Goal: Transaction & Acquisition: Purchase product/service

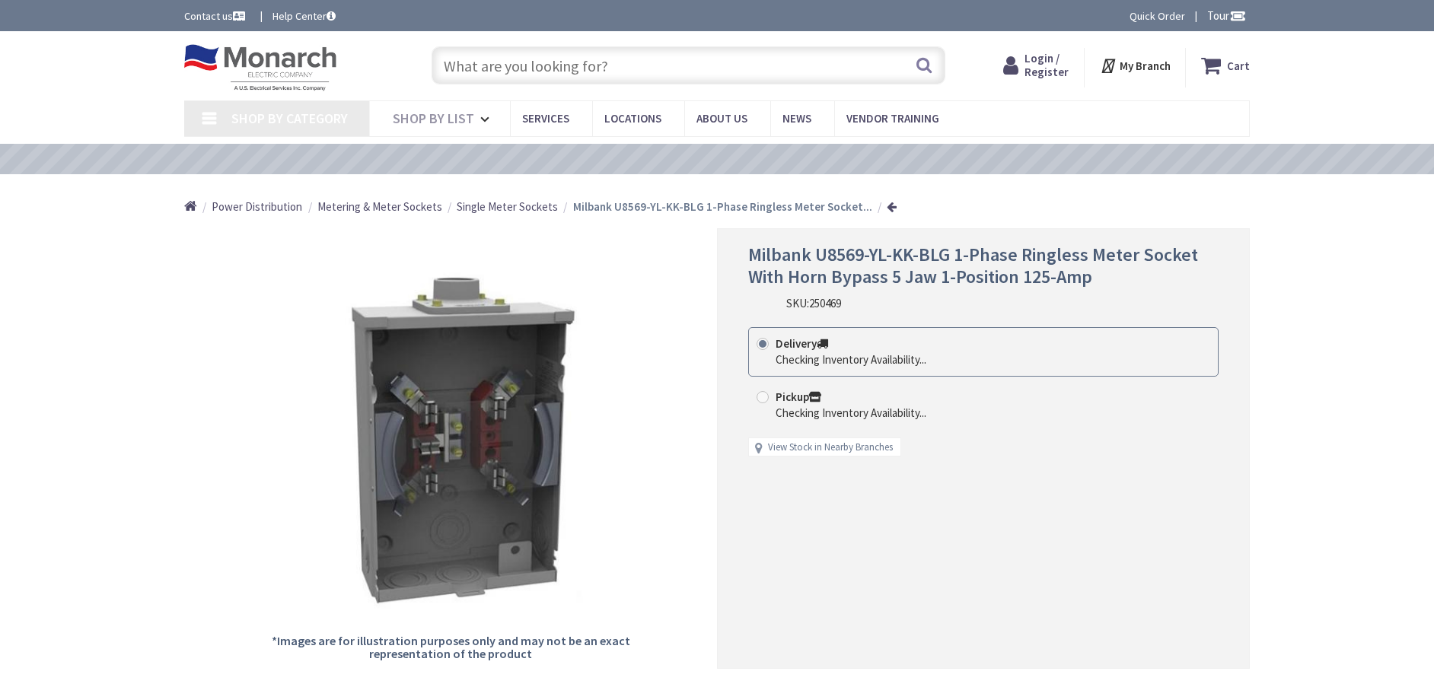
type input "[PERSON_NAME][GEOGRAPHIC_DATA], [STREET_ADDRESS]"
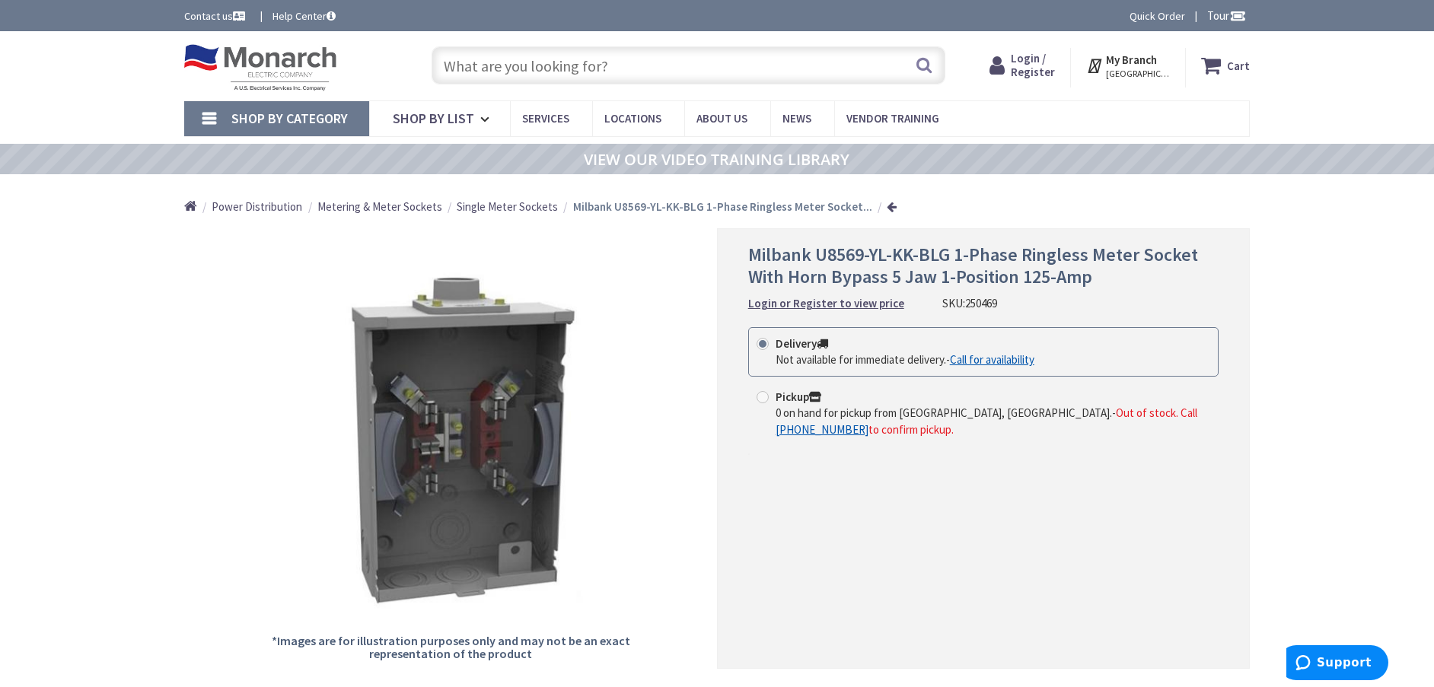
click at [796, 432] on span "Out of stock. Call +1-609-900-7679 to confirm pickup." at bounding box center [987, 421] width 422 height 30
click at [770, 402] on input "Pickup 0 on hand for pickup from Teterboro, NJ. - Out of stock. Call +1-609-900…" at bounding box center [765, 397] width 10 height 10
radio input "true"
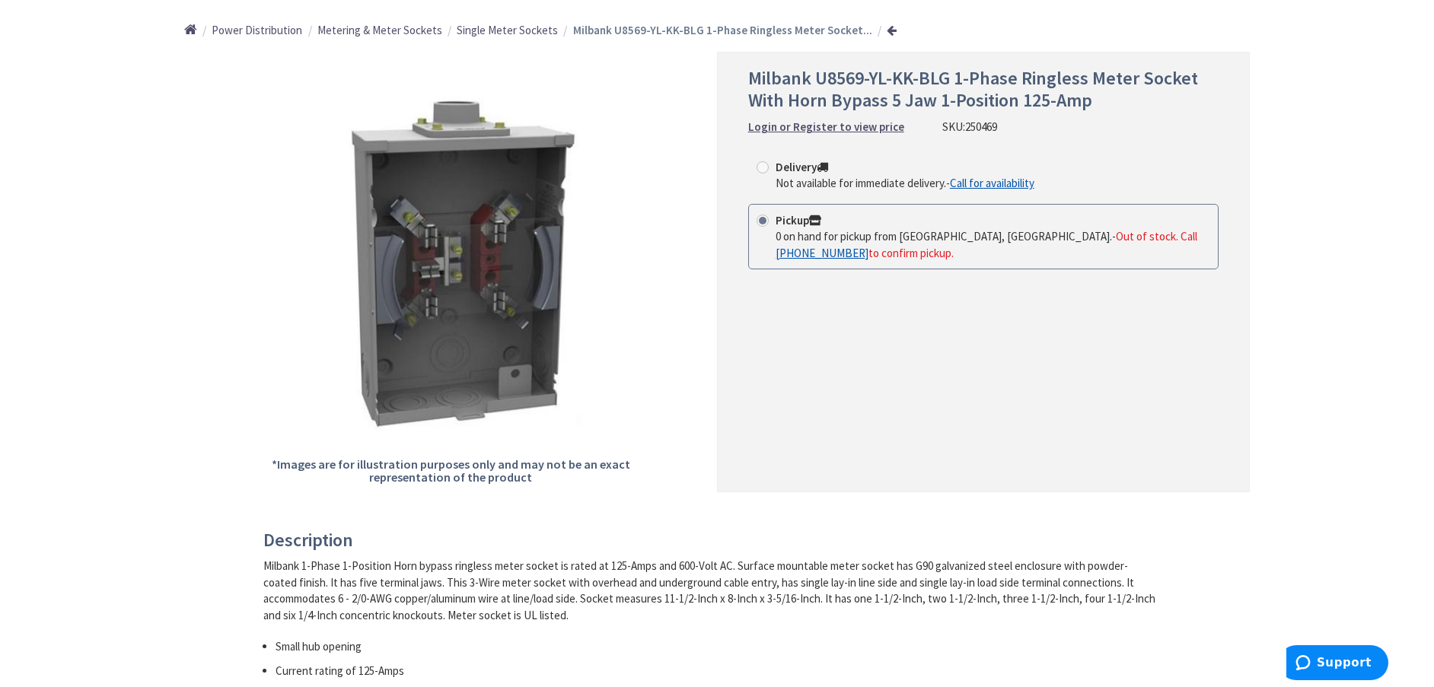
scroll to position [228, 0]
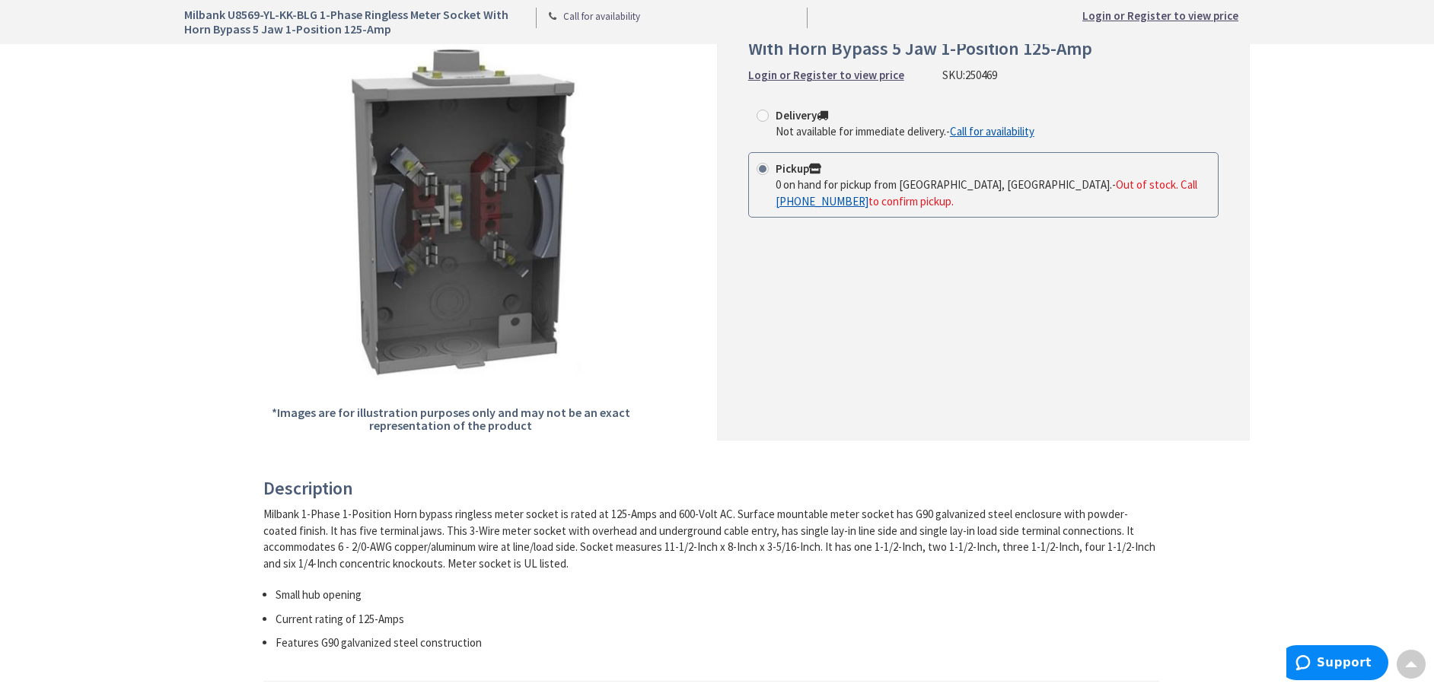
click at [997, 183] on span "Out of stock. Call +1-609-900-7679 to confirm pickup." at bounding box center [987, 192] width 422 height 30
click at [770, 174] on input "Pickup 0 on hand for pickup from Teterboro, NJ. - Out of stock. Call +1-609-900…" at bounding box center [765, 169] width 10 height 10
click at [951, 183] on span "0 on hand for pickup from [GEOGRAPHIC_DATA], [GEOGRAPHIC_DATA]." at bounding box center [944, 184] width 336 height 14
click at [770, 174] on input "Pickup 0 on hand for pickup from Teterboro, NJ. - Out of stock. Call +1-609-900…" at bounding box center [765, 169] width 10 height 10
click at [900, 190] on span "0 on hand for pickup from [GEOGRAPHIC_DATA], [GEOGRAPHIC_DATA]." at bounding box center [944, 184] width 336 height 14
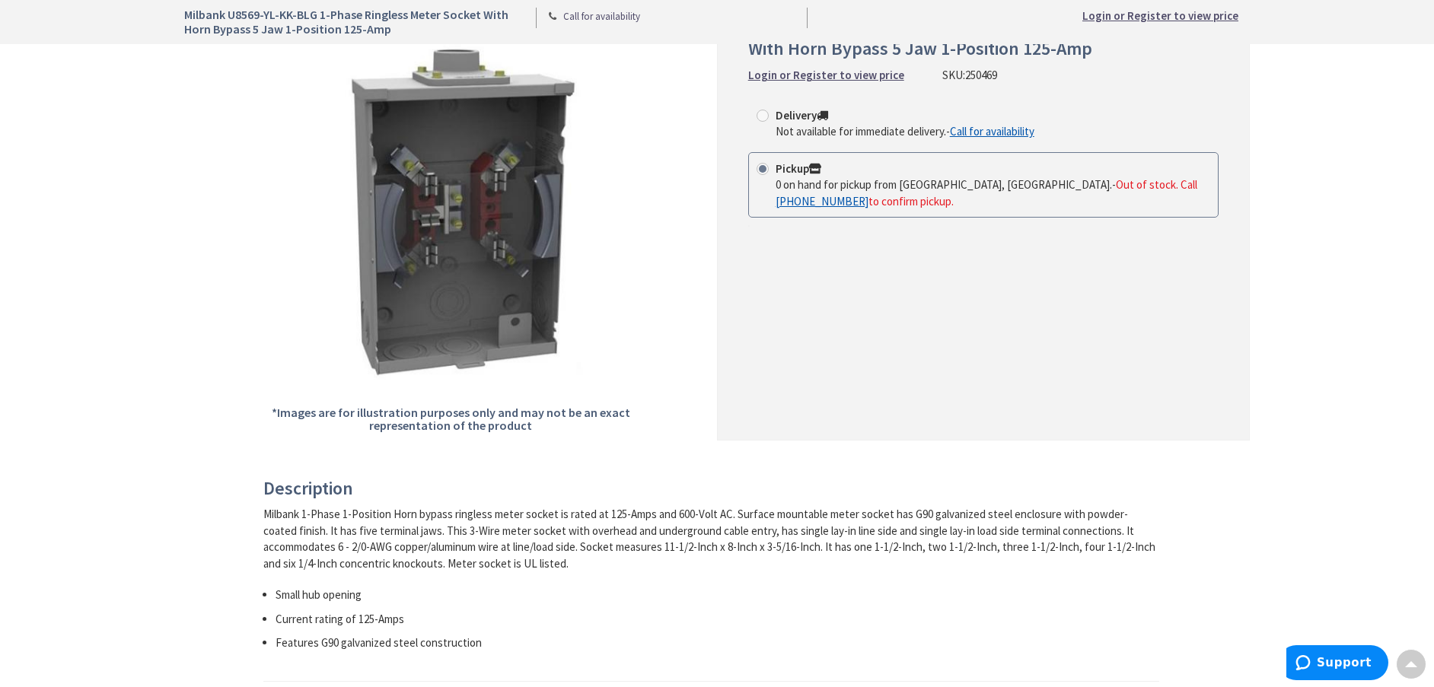
click at [770, 174] on input "Pickup 0 on hand for pickup from Teterboro, NJ. - Out of stock. Call +1-609-900…" at bounding box center [765, 169] width 10 height 10
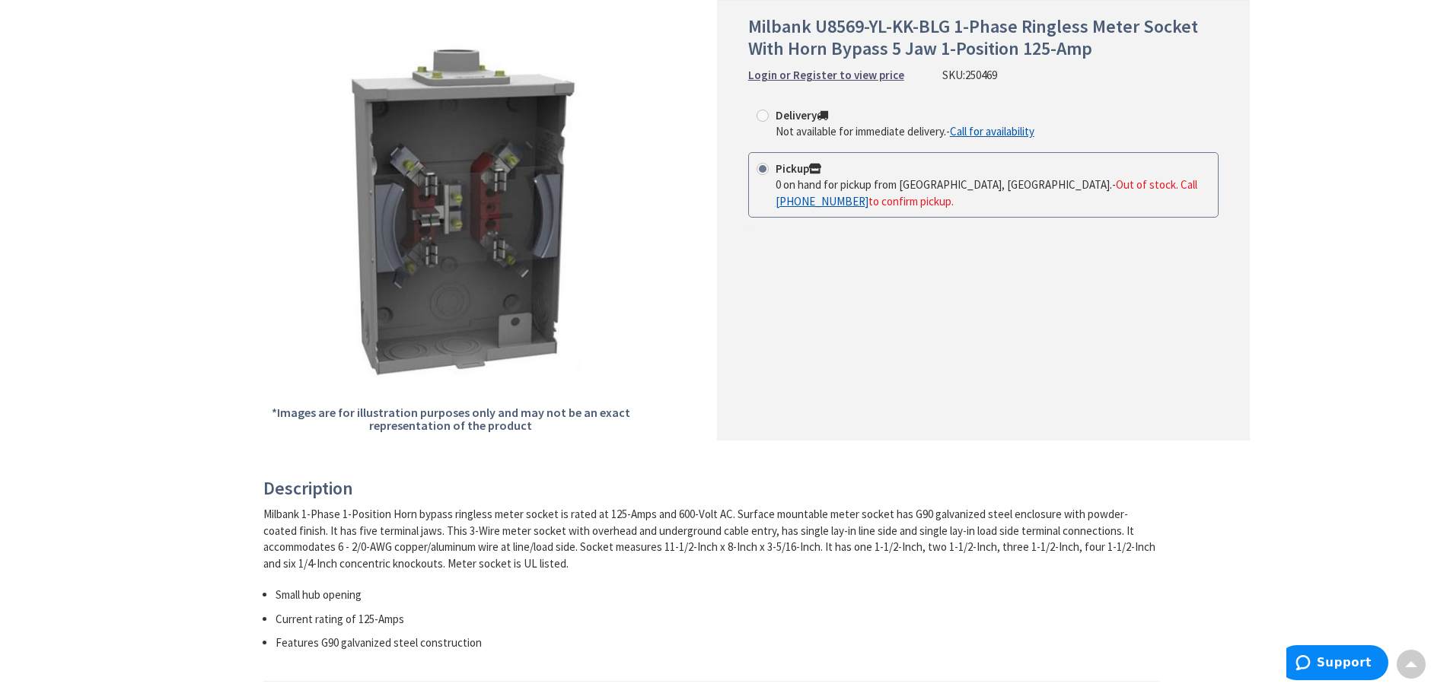
scroll to position [0, 0]
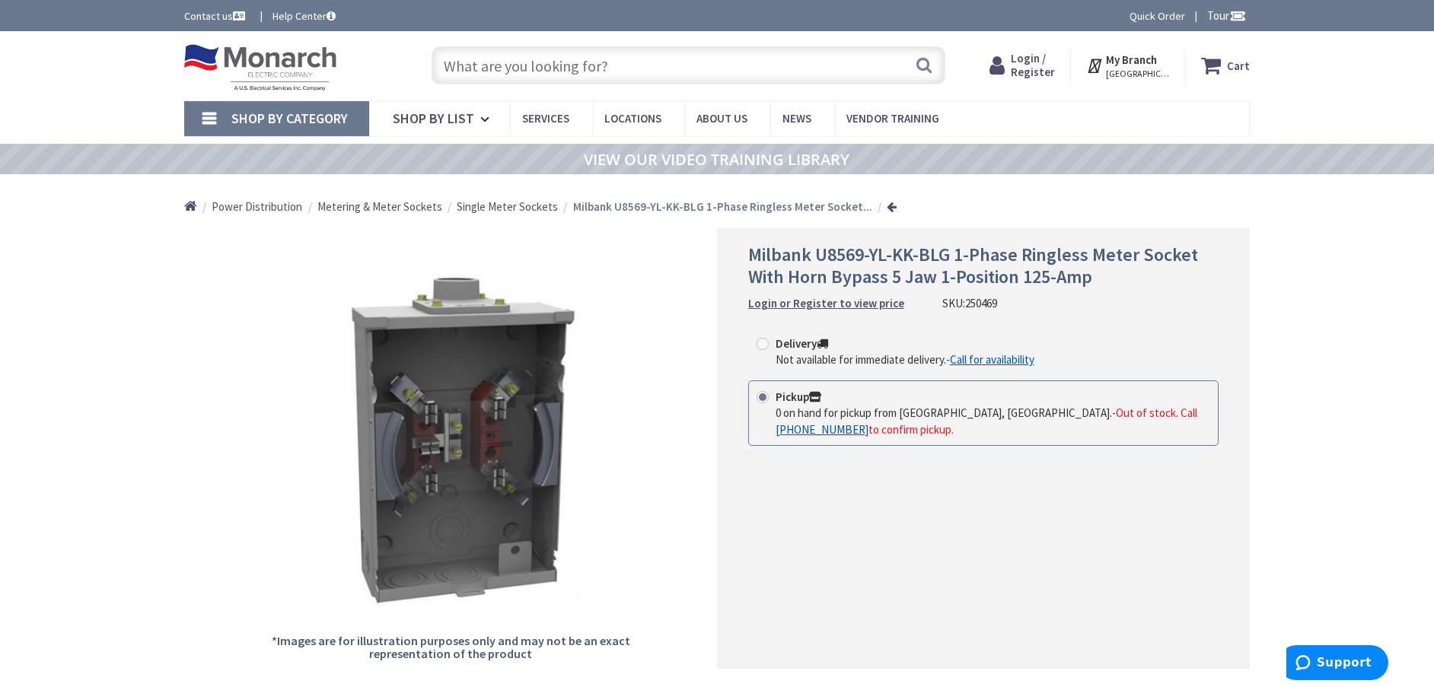
click at [889, 413] on span "0 on hand for pickup from [GEOGRAPHIC_DATA], [GEOGRAPHIC_DATA]." at bounding box center [944, 413] width 336 height 14
click at [770, 402] on input "Pickup 0 on hand for pickup from Teterboro, NJ. - Out of stock. Call +1-609-900…" at bounding box center [765, 397] width 10 height 10
click at [904, 410] on span "0 on hand for pickup from [GEOGRAPHIC_DATA], [GEOGRAPHIC_DATA]." at bounding box center [944, 413] width 336 height 14
click at [770, 402] on input "Pickup 0 on hand for pickup from Teterboro, NJ. - Out of stock. Call +1-609-900…" at bounding box center [765, 397] width 10 height 10
click at [904, 410] on span "0 on hand for pickup from [GEOGRAPHIC_DATA], [GEOGRAPHIC_DATA]." at bounding box center [944, 413] width 336 height 14
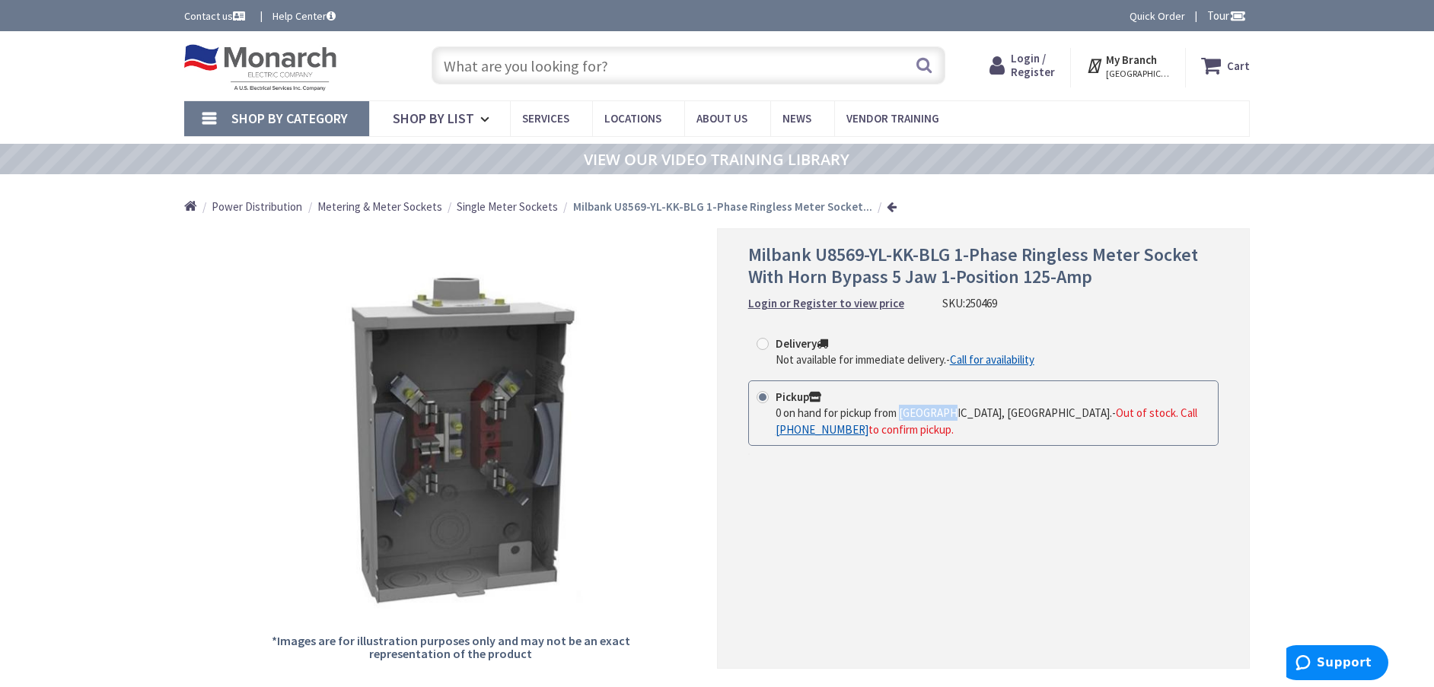
click at [770, 402] on input "Pickup 0 on hand for pickup from Teterboro, NJ. - Out of stock. Call +1-609-900…" at bounding box center [765, 397] width 10 height 10
click at [916, 430] on div "0 on hand for pickup from Teterboro, NJ. - Out of stock. Call +1-609-900-7679 t…" at bounding box center [993, 421] width 435 height 33
click at [770, 402] on input "Pickup 0 on hand for pickup from Teterboro, NJ. - Out of stock. Call +1-609-900…" at bounding box center [765, 397] width 10 height 10
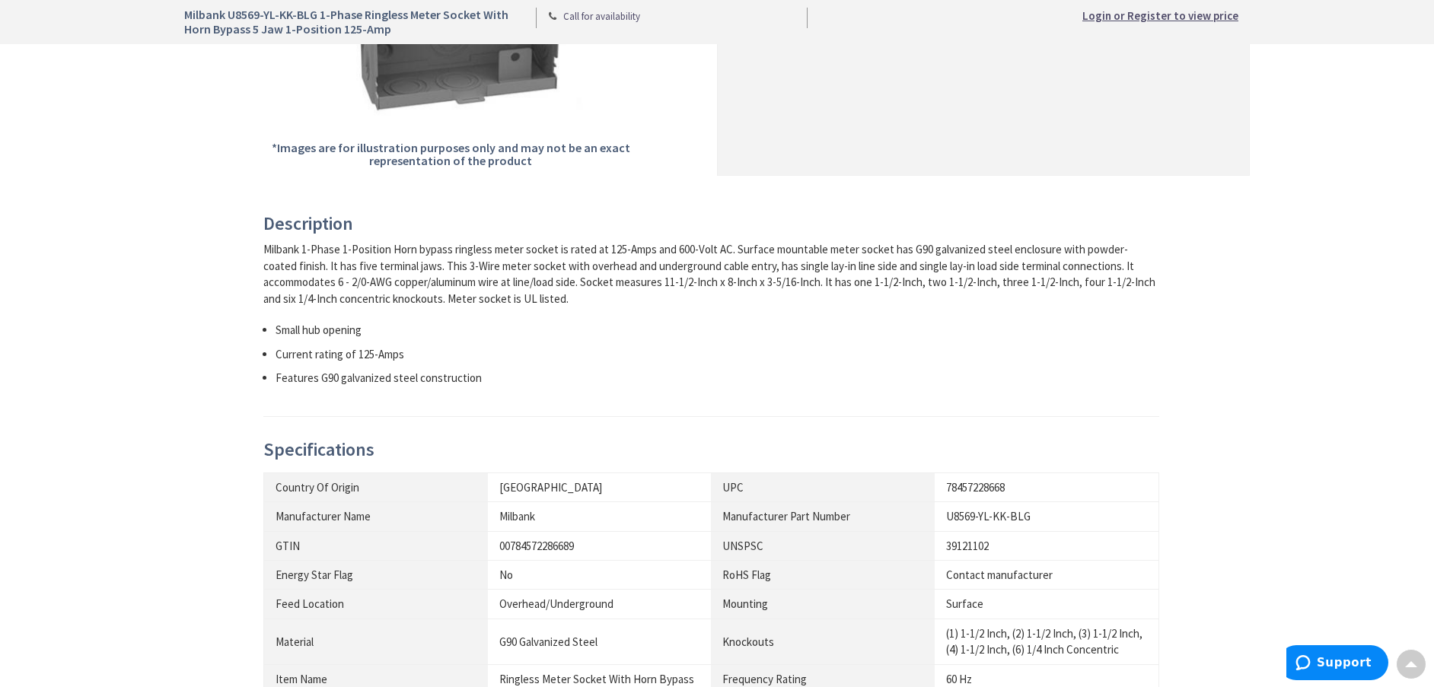
scroll to position [304, 0]
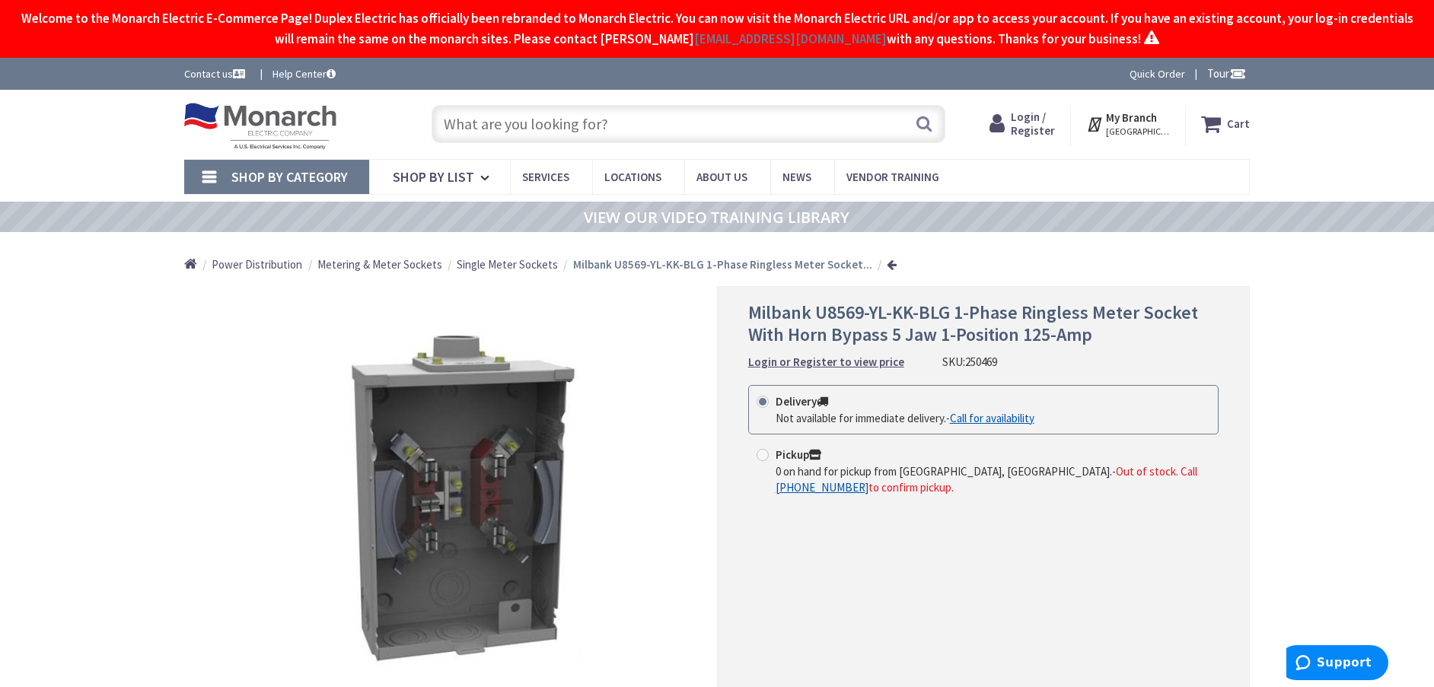
scroll to position [76, 0]
